Goal: Information Seeking & Learning: Learn about a topic

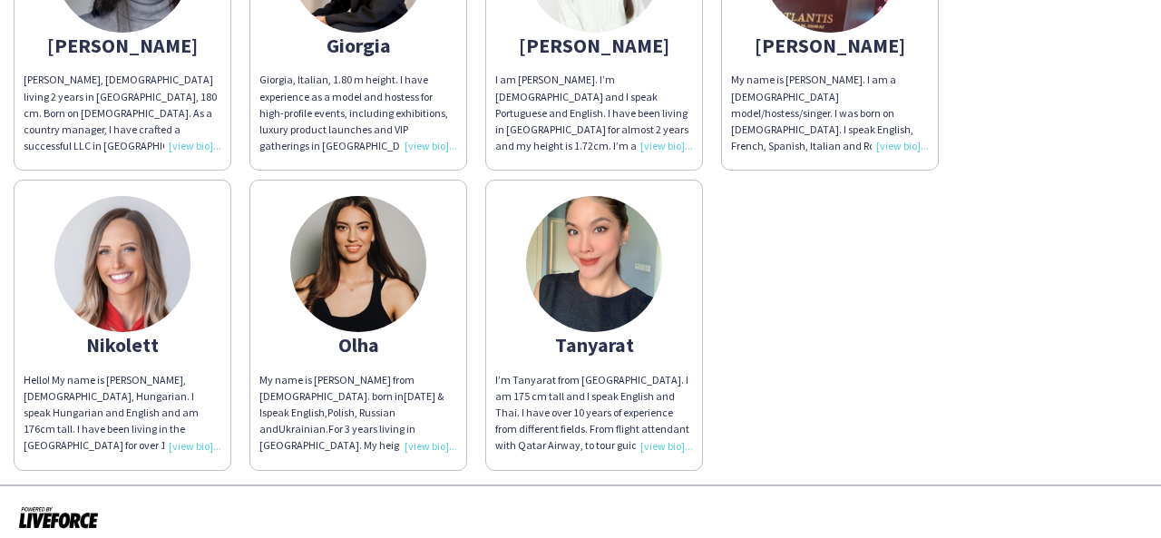
scroll to position [321, 0]
click at [664, 440] on div "I’m Tanyarat from [GEOGRAPHIC_DATA]. I am 175 cm tall and I speak English and T…" at bounding box center [594, 412] width 198 height 83
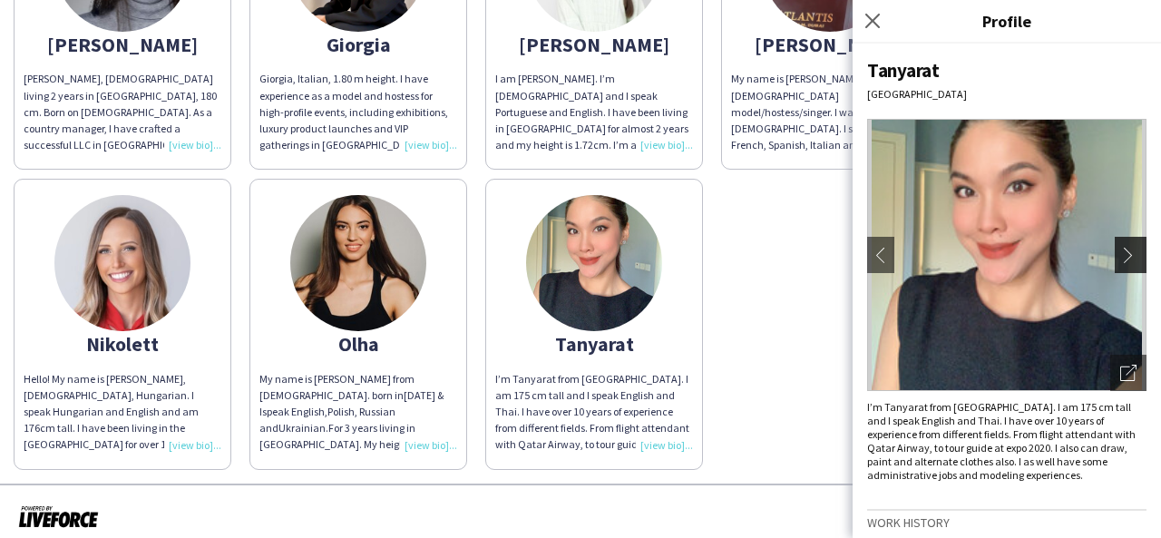
click at [1114, 266] on button "chevron-right" at bounding box center [1132, 255] width 36 height 36
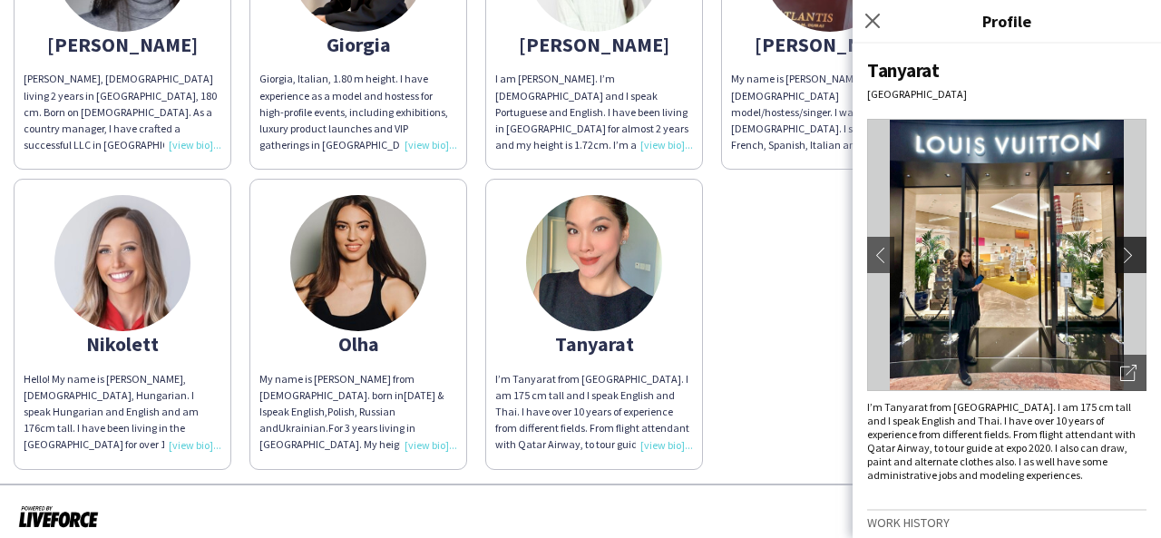
click at [1120, 255] on app-icon "chevron-right" at bounding box center [1132, 255] width 25 height 16
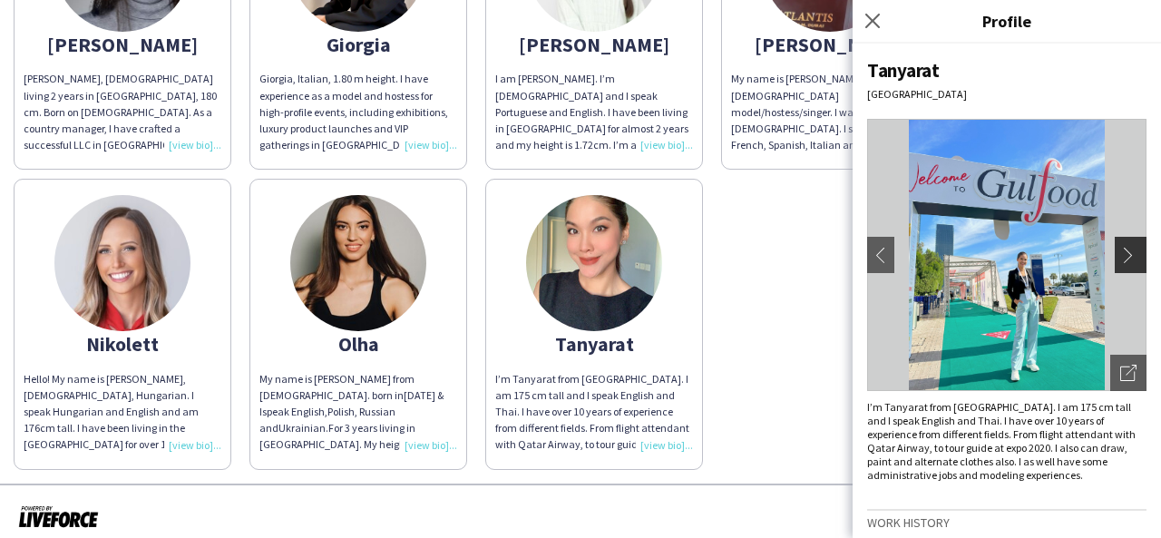
click at [1120, 255] on app-icon "chevron-right" at bounding box center [1132, 255] width 25 height 16
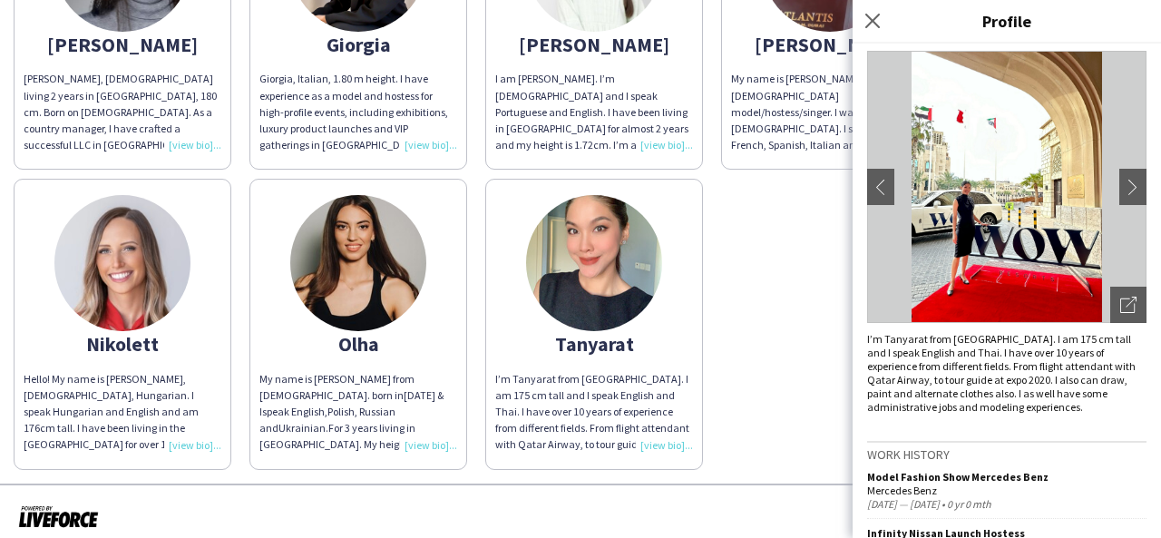
scroll to position [0, 0]
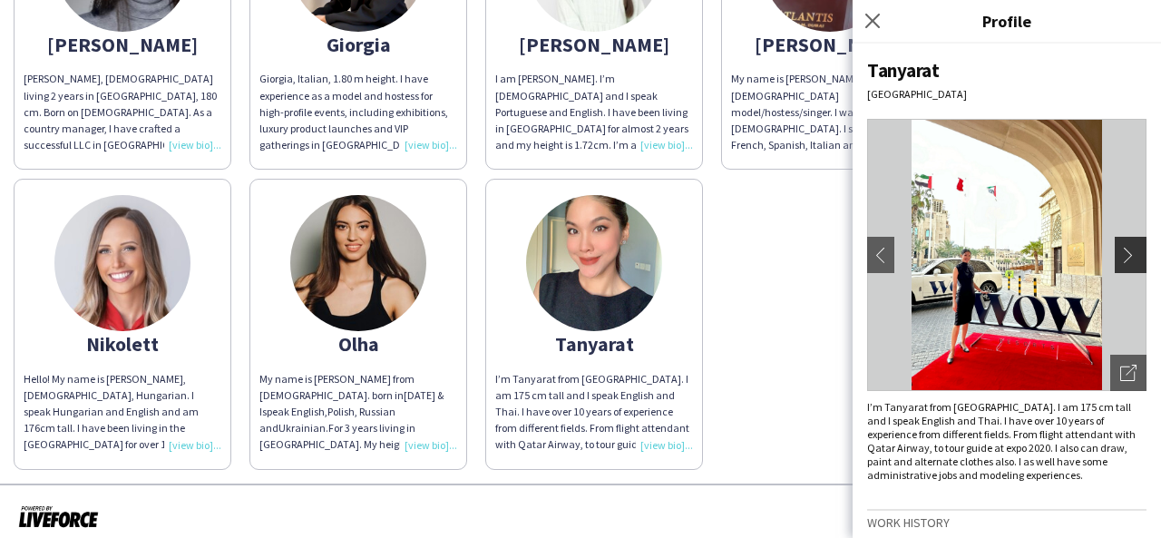
click at [1120, 258] on app-icon "chevron-right" at bounding box center [1132, 255] width 25 height 16
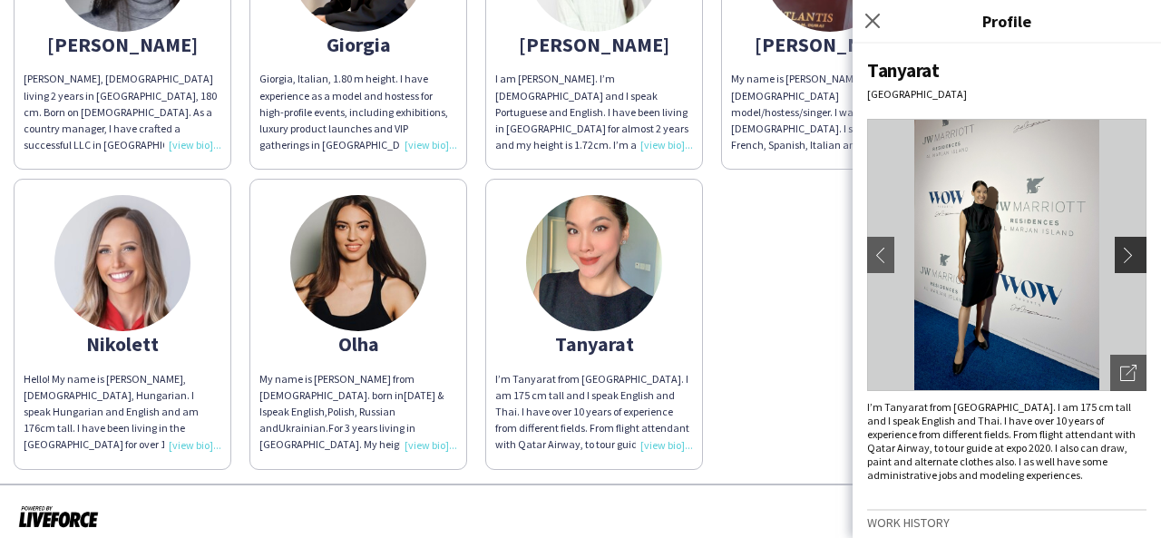
click at [1120, 258] on app-icon "chevron-right" at bounding box center [1132, 255] width 25 height 16
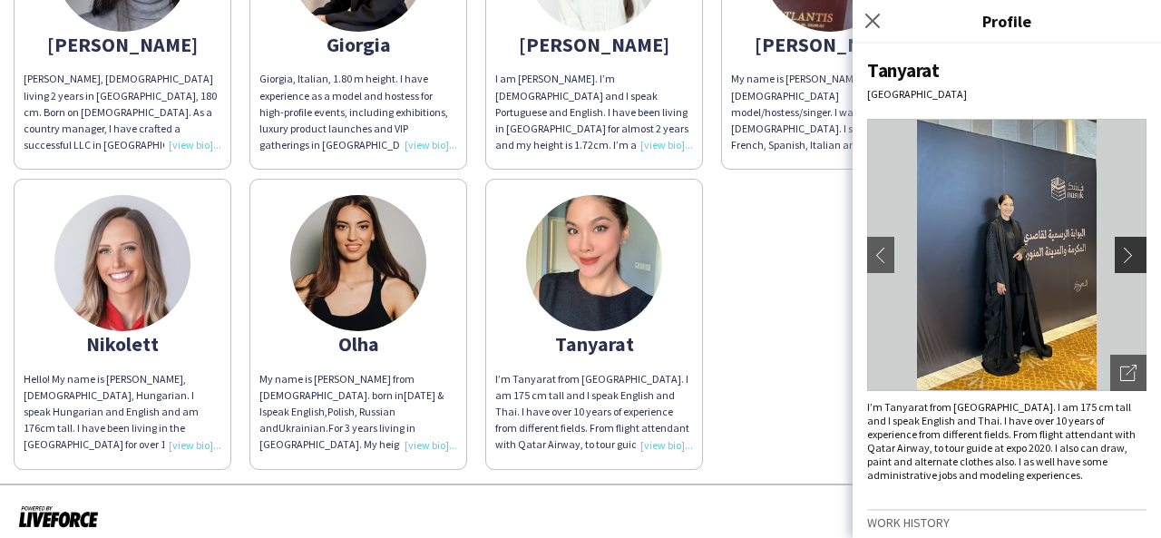
click at [1120, 247] on app-icon "chevron-right" at bounding box center [1132, 255] width 25 height 16
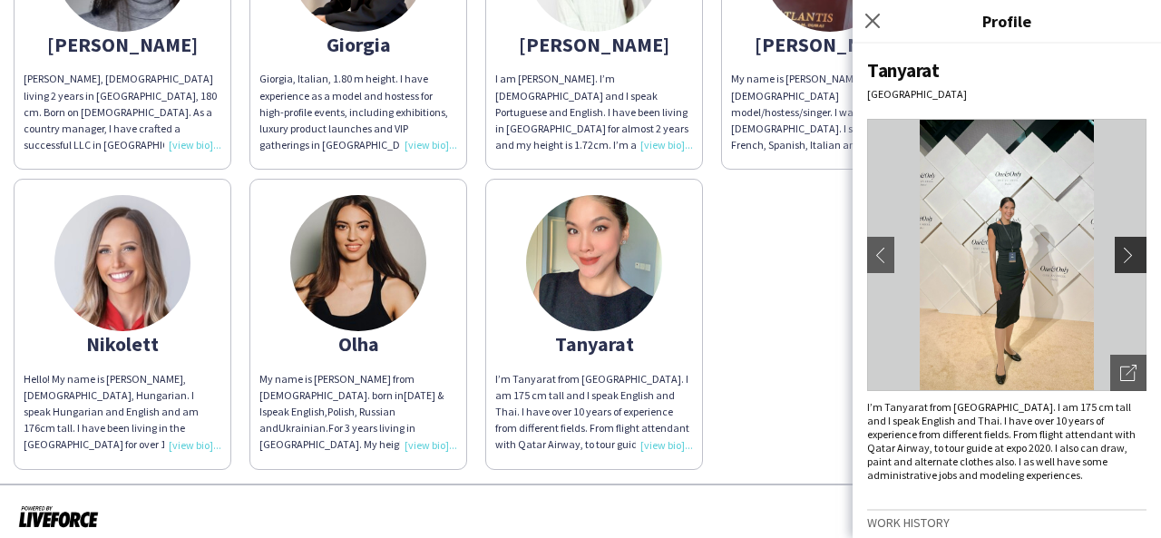
click at [1120, 247] on app-icon "chevron-right" at bounding box center [1132, 255] width 25 height 16
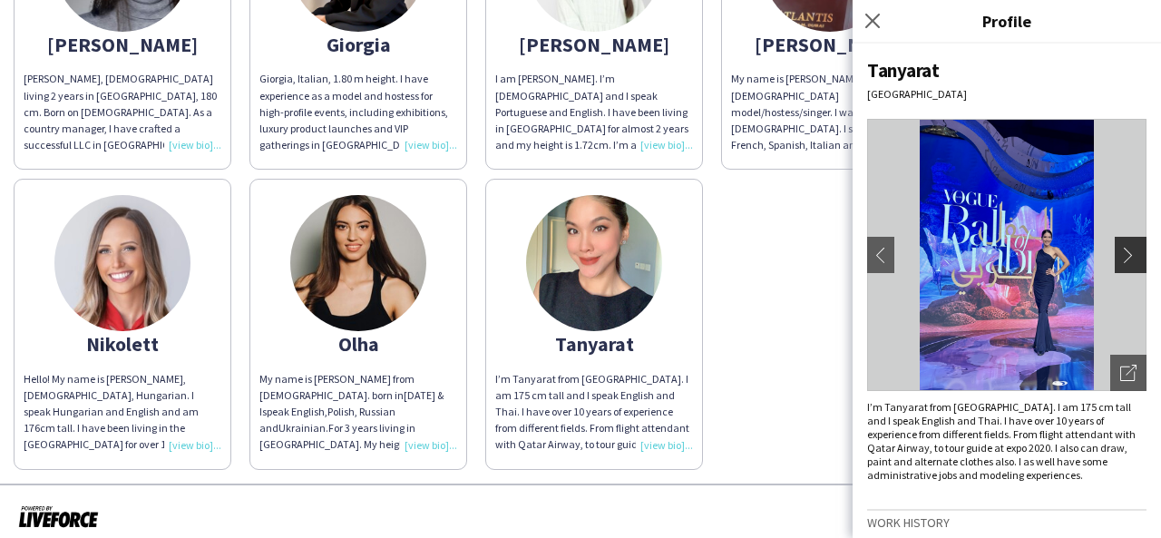
click at [1120, 247] on app-icon "chevron-right" at bounding box center [1132, 255] width 25 height 16
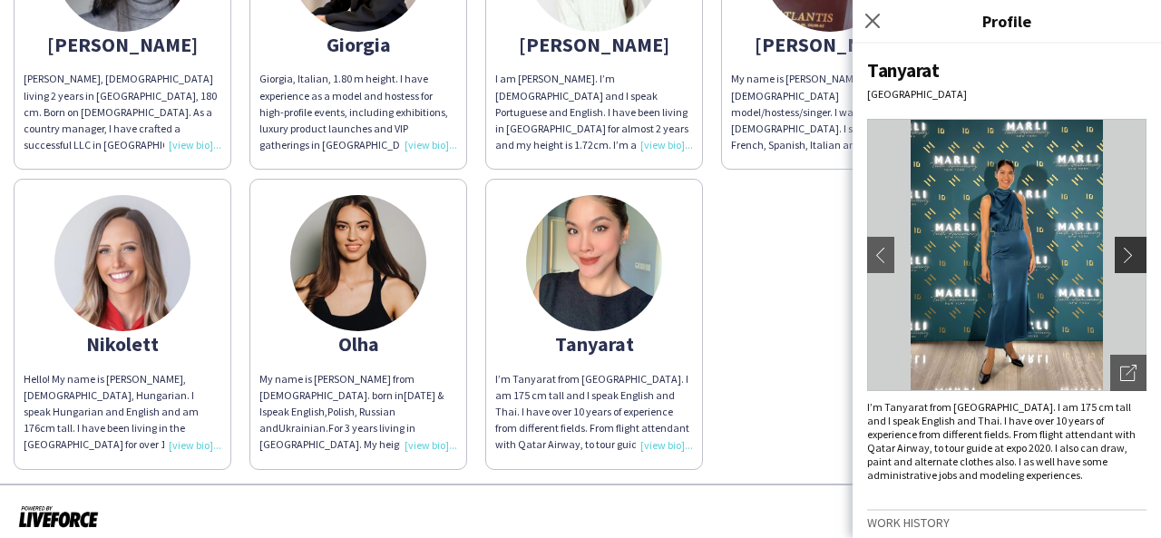
click at [1120, 247] on app-icon "chevron-right" at bounding box center [1132, 255] width 25 height 16
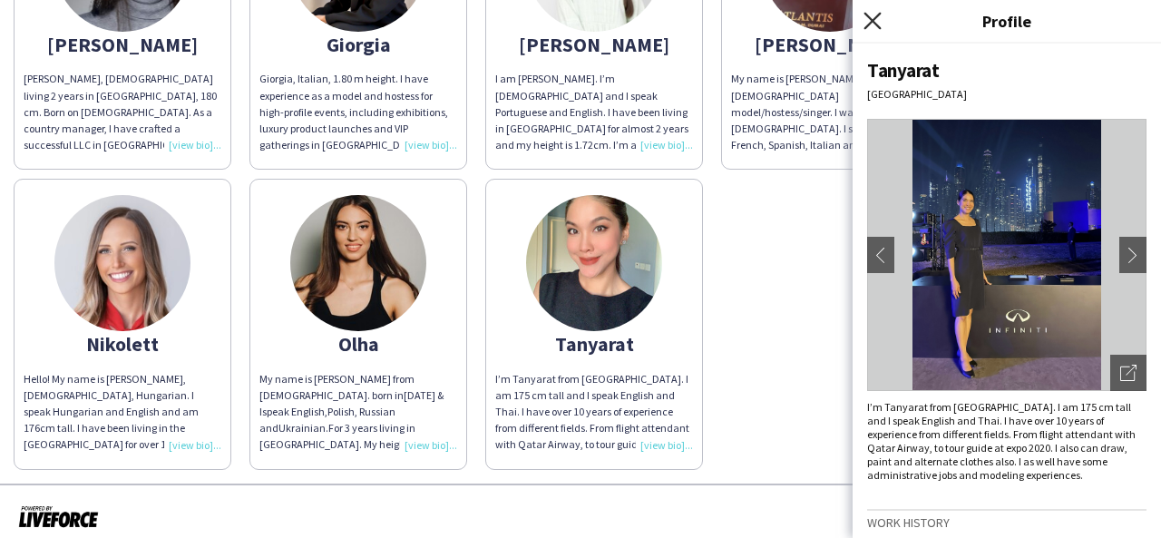
click at [871, 24] on icon "Close pop-in" at bounding box center [871, 20] width 17 height 17
